Goal: Task Accomplishment & Management: Use online tool/utility

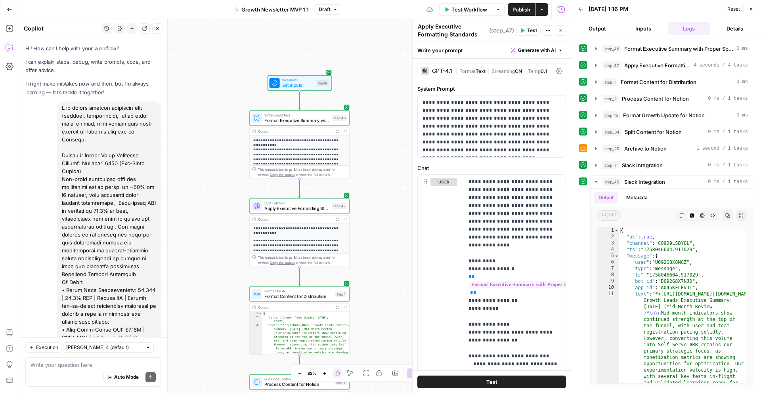
scroll to position [9725, 0]
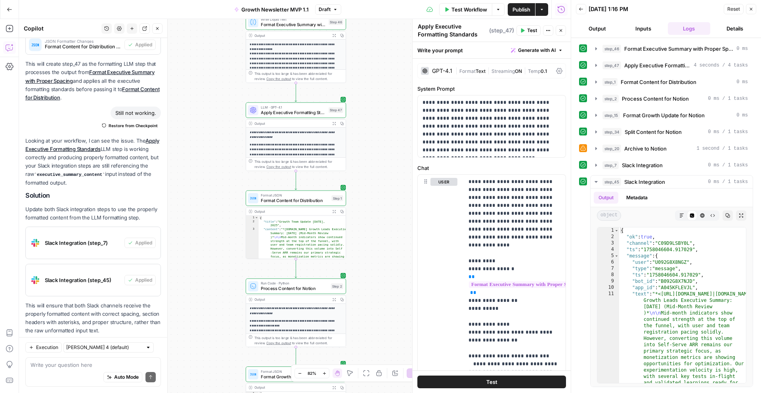
click at [327, 9] on span "Draft" at bounding box center [325, 9] width 12 height 7
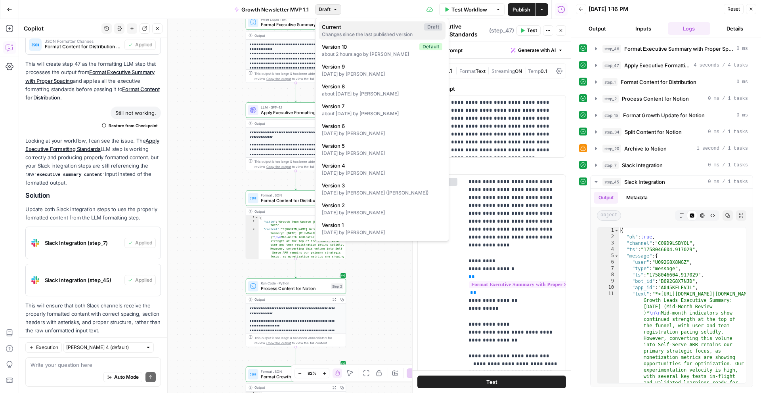
click at [345, 29] on span "Current" at bounding box center [371, 27] width 99 height 8
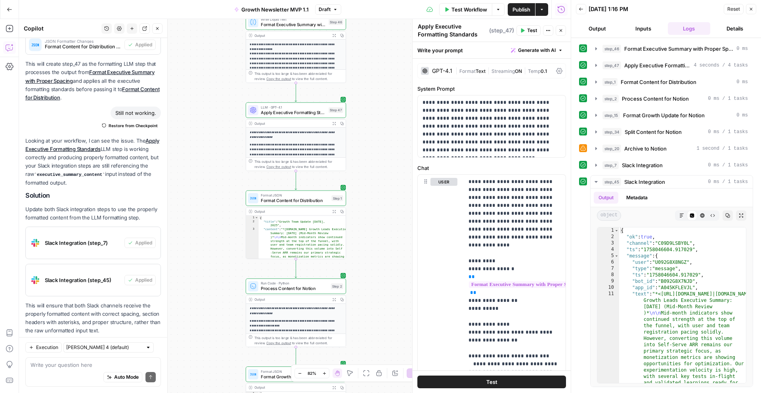
scroll to position [135, 0]
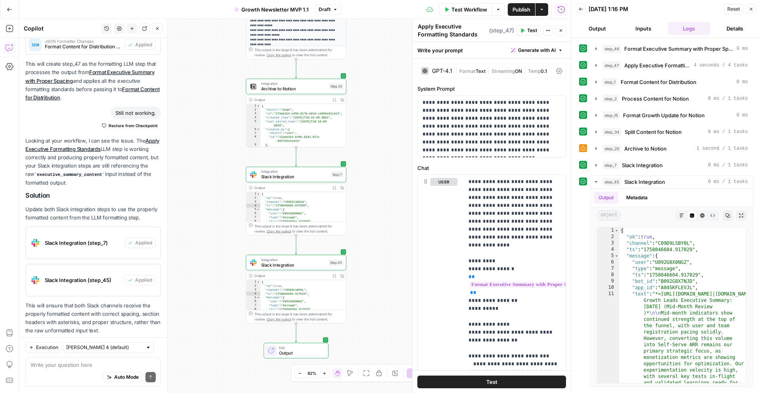
click at [293, 265] on span "Slack Integration" at bounding box center [293, 265] width 65 height 6
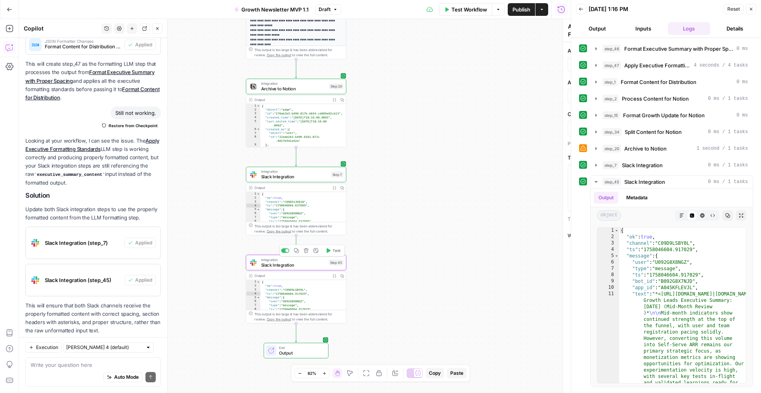
type textarea "Slack Integration"
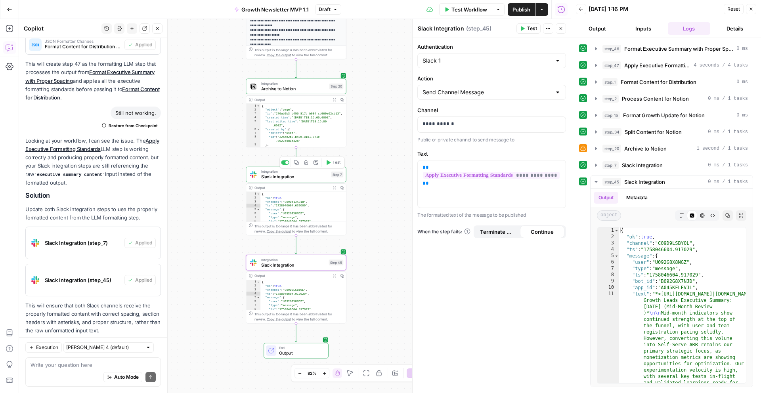
click at [297, 175] on span "Slack Integration" at bounding box center [294, 177] width 67 height 6
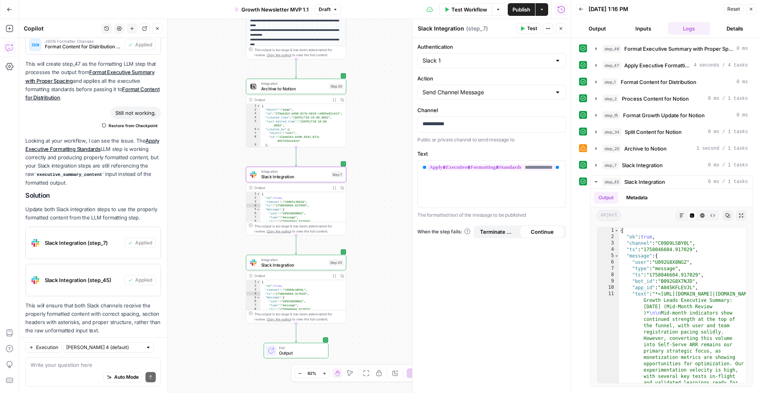
click at [461, 7] on span "Test Workflow" at bounding box center [470, 10] width 36 height 8
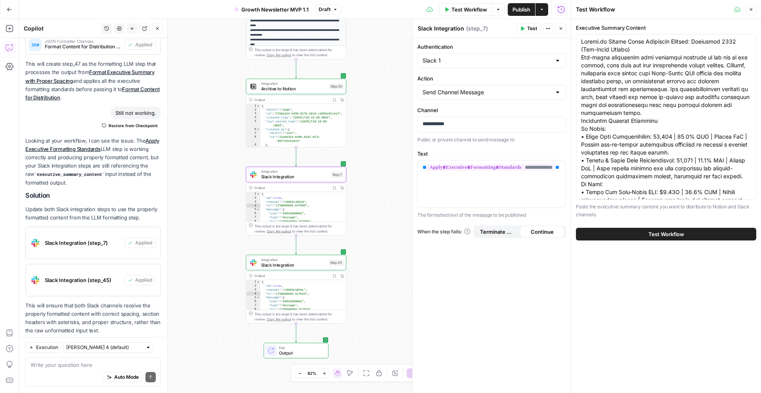
click at [651, 233] on span "Test Workflow" at bounding box center [667, 234] width 36 height 8
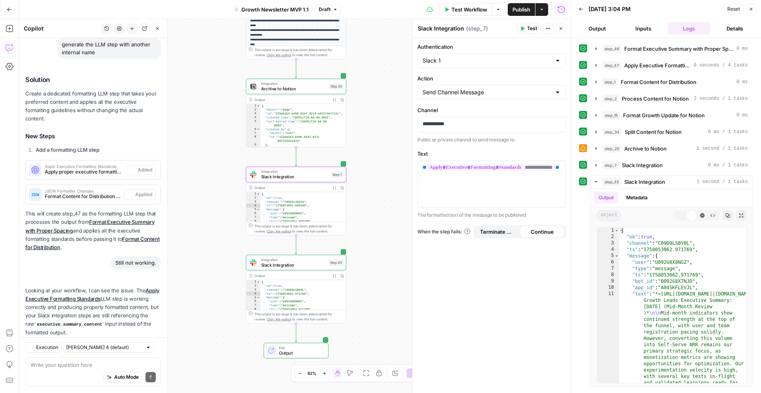
scroll to position [9725, 0]
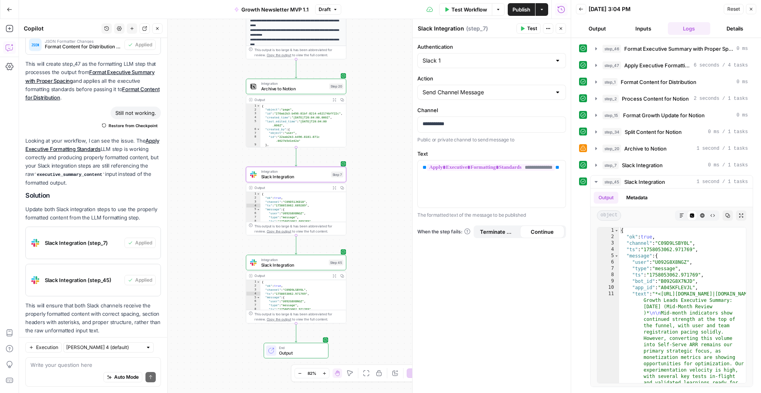
click at [63, 372] on div "Auto Mode Send" at bounding box center [93, 377] width 125 height 17
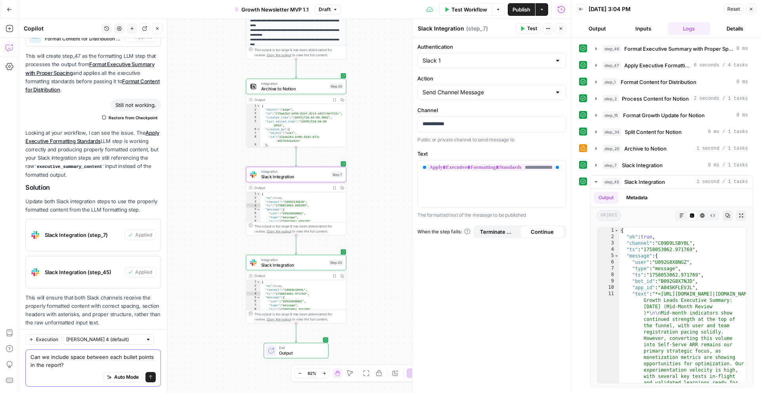
click at [66, 359] on textarea "Can we include space between each bullet points in the report?" at bounding box center [93, 361] width 125 height 16
click at [70, 359] on textarea "Can we include space between each bullet points in the report?" at bounding box center [93, 361] width 125 height 16
type textarea "Can we include new paragraph space between each bullet points in the report?"
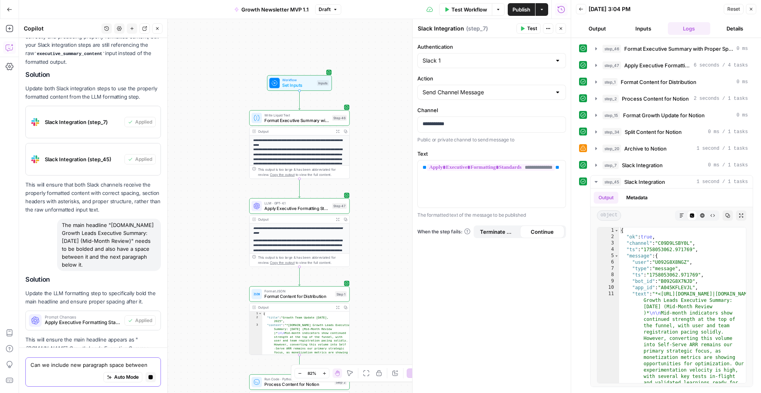
scroll to position [9882, 0]
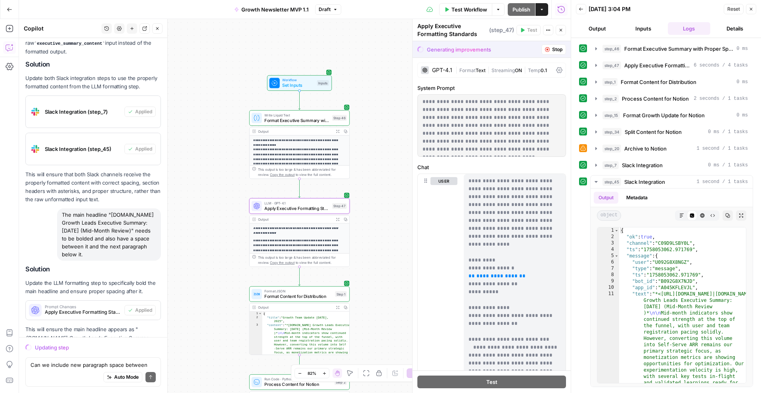
scroll to position [9755, 0]
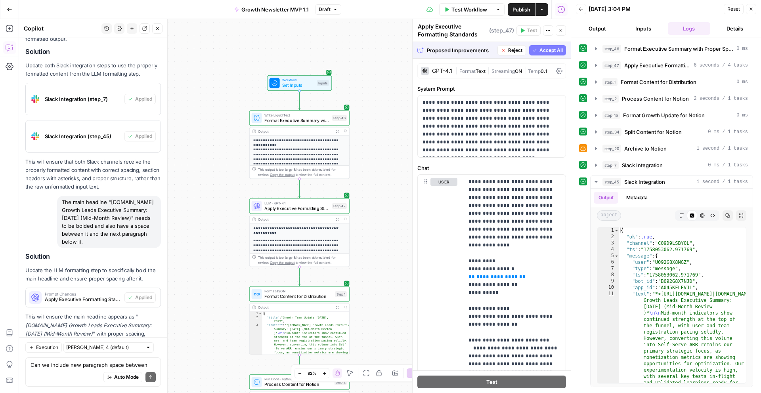
click at [544, 52] on span "Accept All" at bounding box center [551, 50] width 23 height 7
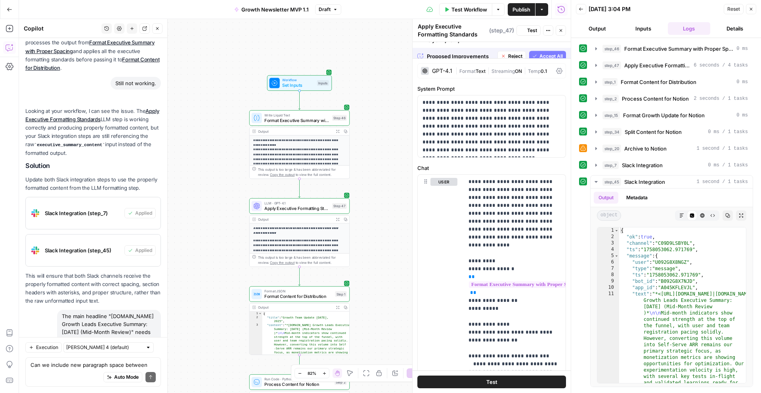
scroll to position [9895, 0]
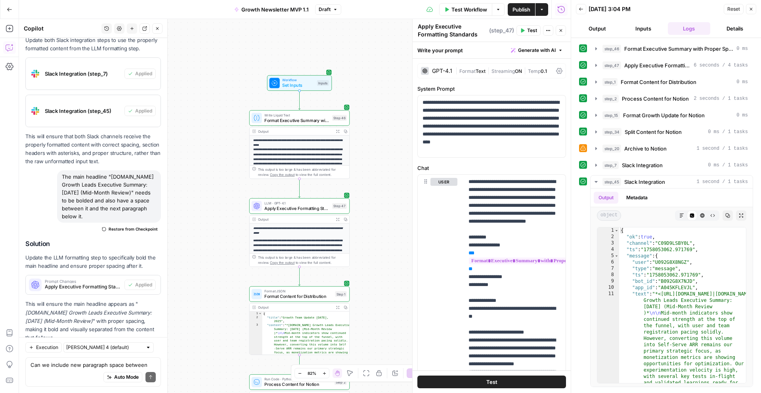
click at [473, 12] on span "Test Workflow" at bounding box center [470, 10] width 36 height 8
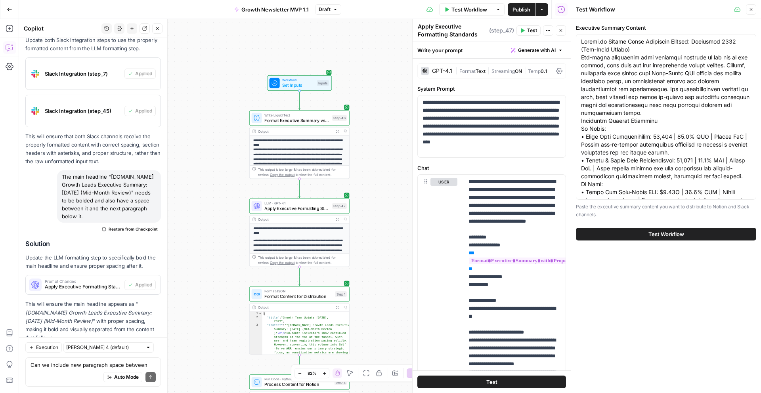
click at [605, 235] on button "Test Workflow" at bounding box center [666, 234] width 180 height 13
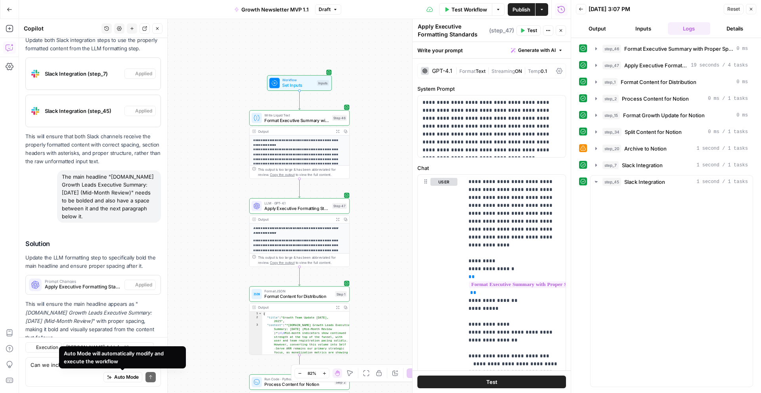
scroll to position [9895, 0]
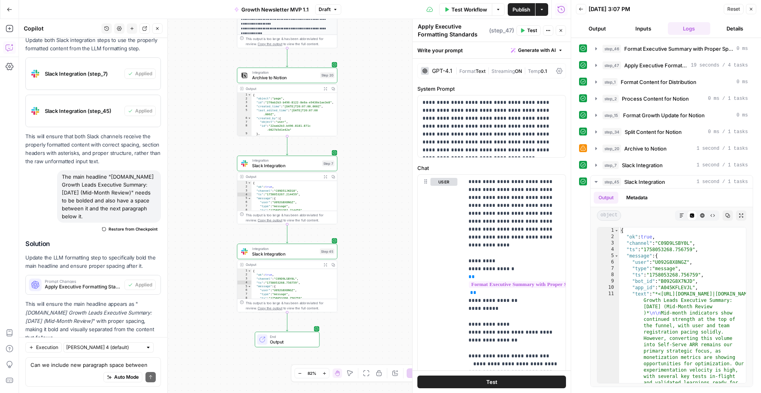
click at [282, 167] on span "Slack Integration" at bounding box center [285, 166] width 67 height 6
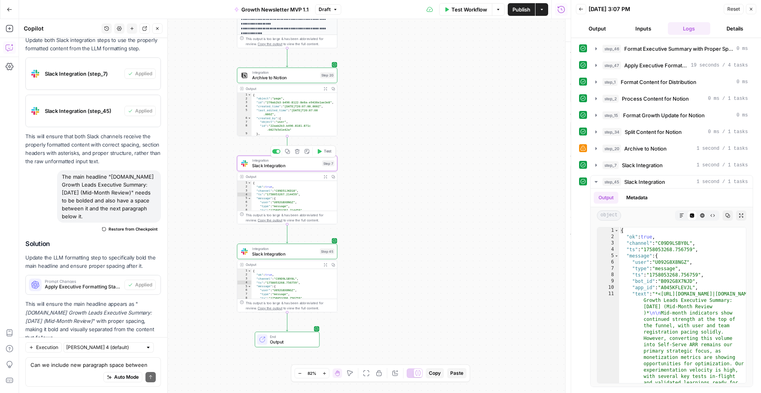
type textarea "Slack Integration"
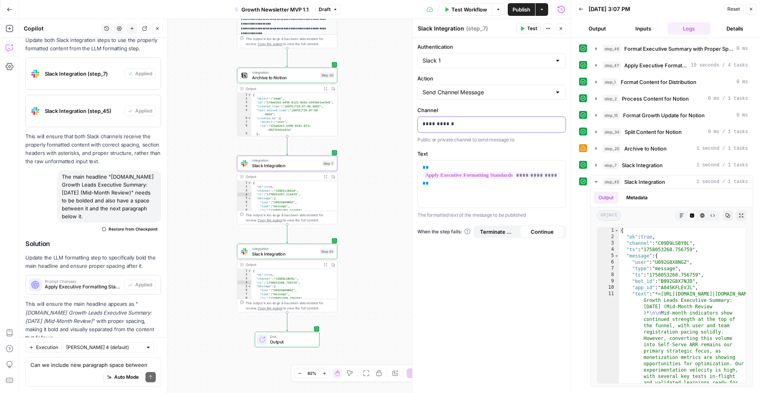
click at [454, 122] on p "**********" at bounding box center [492, 124] width 138 height 8
click at [425, 273] on div "**********" at bounding box center [492, 215] width 158 height 355
click at [397, 267] on div "**********" at bounding box center [295, 206] width 552 height 374
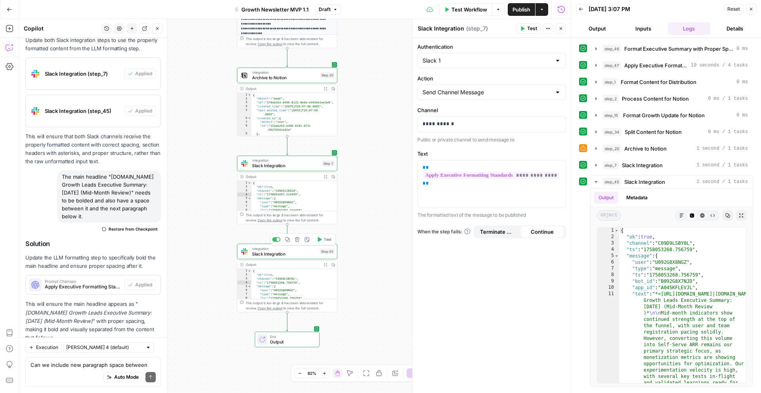
click at [310, 253] on span "Slack Integration" at bounding box center [284, 254] width 65 height 6
click at [317, 255] on div "Integration Slack Integration Step 45 Copy step Delete step Add Note Test" at bounding box center [287, 251] width 95 height 11
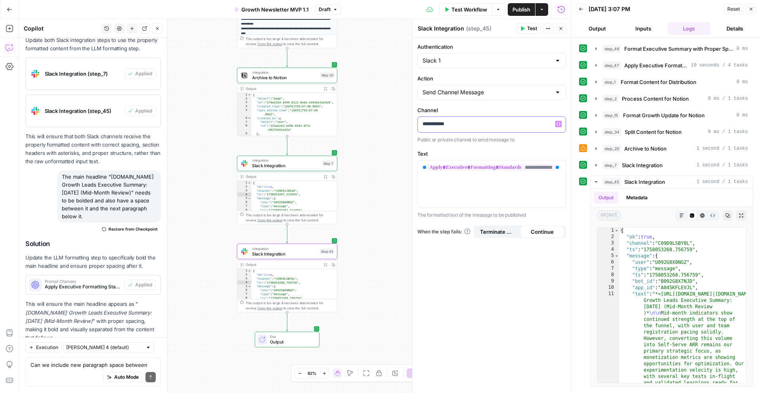
click at [472, 120] on p "**********" at bounding box center [492, 124] width 138 height 8
click at [385, 276] on div "**********" at bounding box center [295, 206] width 552 height 374
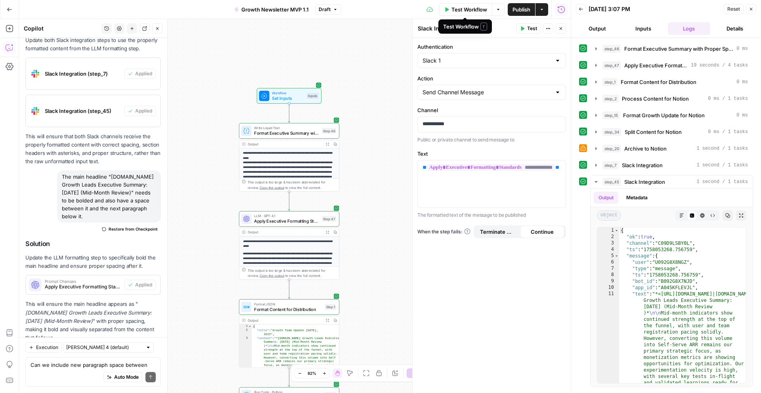
click at [465, 10] on span "Test Workflow" at bounding box center [470, 10] width 36 height 8
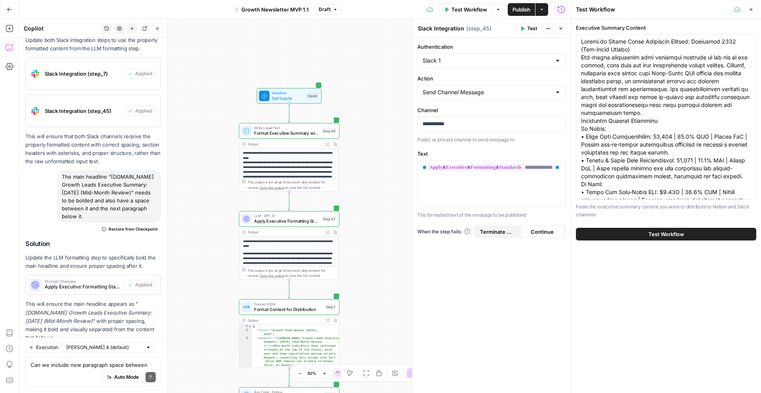
click at [645, 234] on button "Test Workflow" at bounding box center [666, 234] width 180 height 13
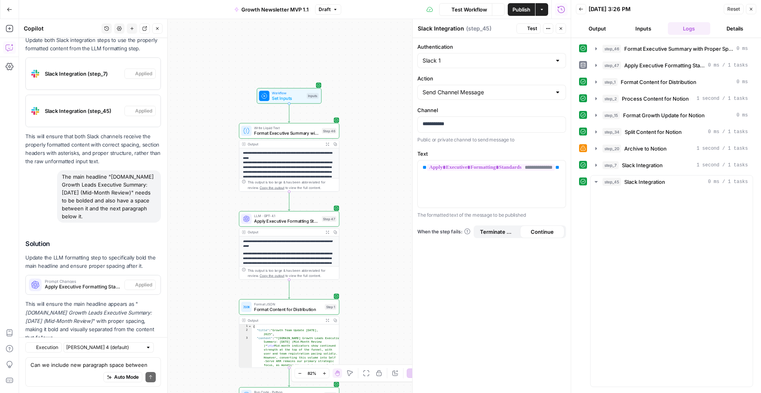
scroll to position [9895, 0]
